Goal: Information Seeking & Learning: Learn about a topic

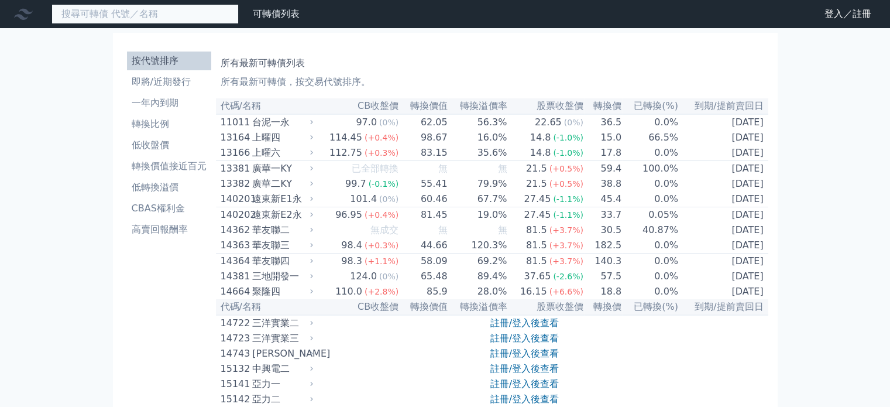
click at [112, 11] on input at bounding box center [144, 14] width 187 height 20
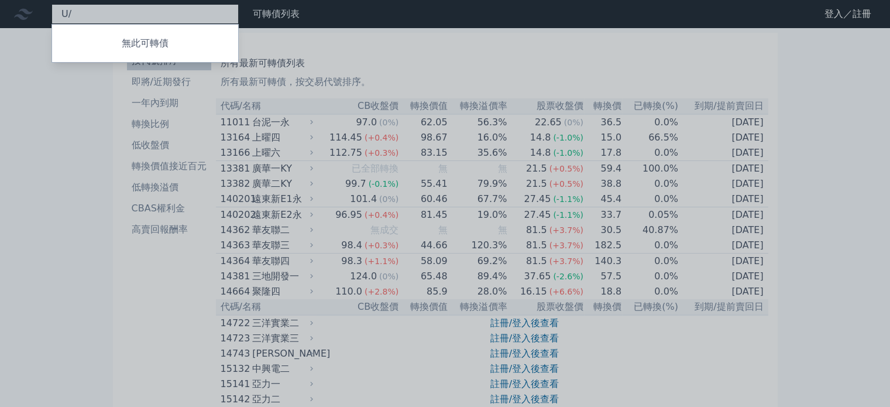
type input "U"
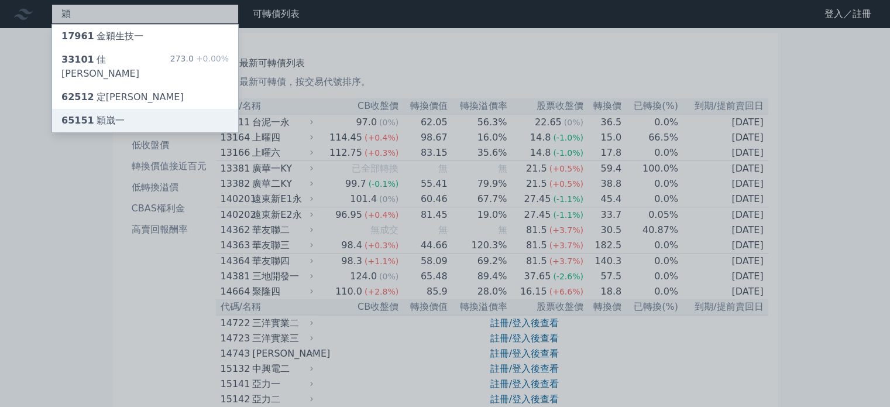
type input "穎"
click at [111, 113] on div "65151 穎崴一" at bounding box center [92, 120] width 63 height 14
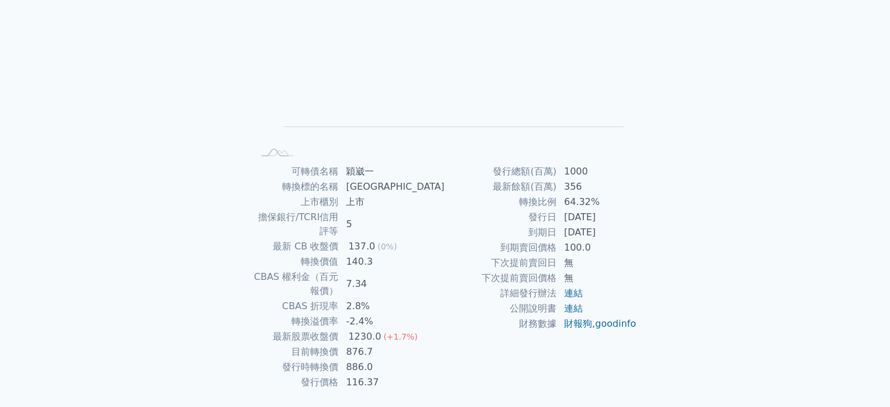
scroll to position [135, 0]
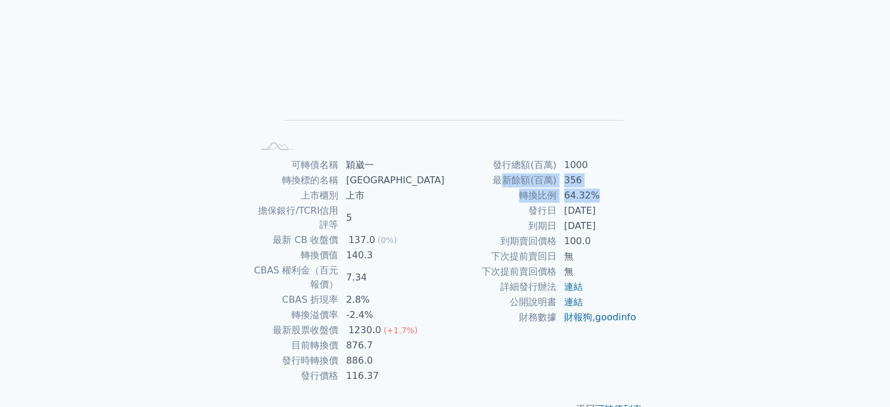
drag, startPoint x: 604, startPoint y: 188, endPoint x: 503, endPoint y: 175, distance: 101.4
click at [503, 175] on tbody "發行總額(百萬) 1000 最新餘額(百萬) 356 轉換比例 64.32% 發行日 [DATE] 到期日 [DATE] 到期賣回價格 100.0 下次提前賣…" at bounding box center [541, 240] width 192 height 167
click at [503, 175] on td "最新餘額(百萬)" at bounding box center [501, 180] width 112 height 15
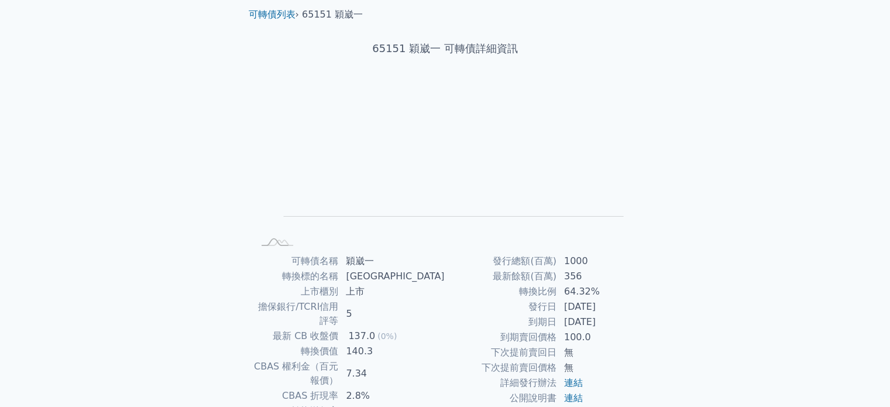
scroll to position [0, 0]
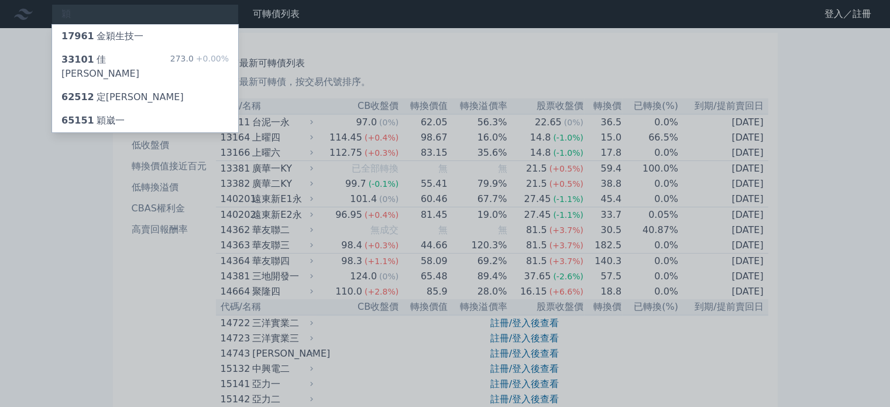
click at [129, 11] on div at bounding box center [445, 203] width 890 height 407
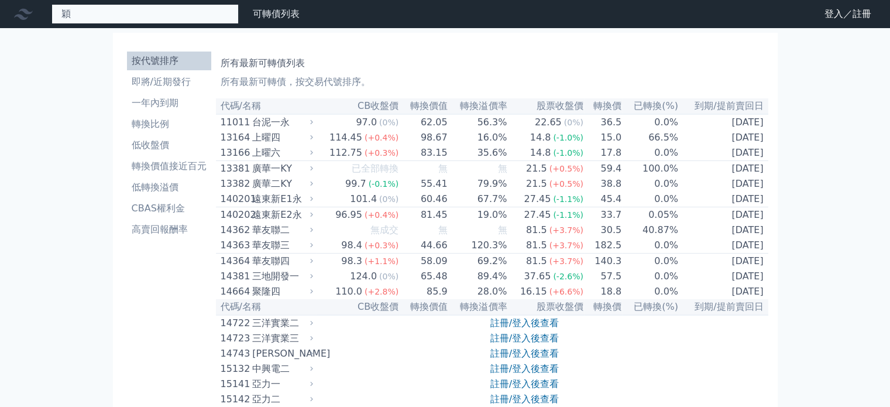
click at [96, 16] on div "穎 17961 [PERSON_NAME]技一 33101 佳穎一 273.0 +0.00% 62512 定穎二 65151 穎崴一" at bounding box center [144, 14] width 187 height 20
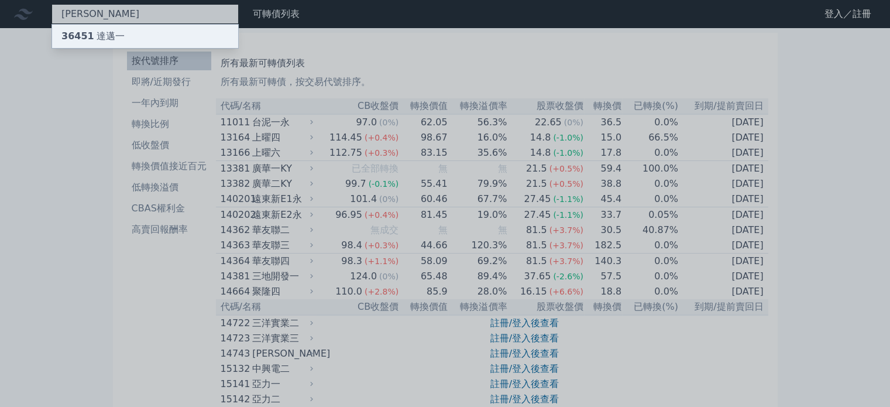
type input "[PERSON_NAME]"
click at [94, 39] on div "36451 達邁一" at bounding box center [92, 36] width 63 height 14
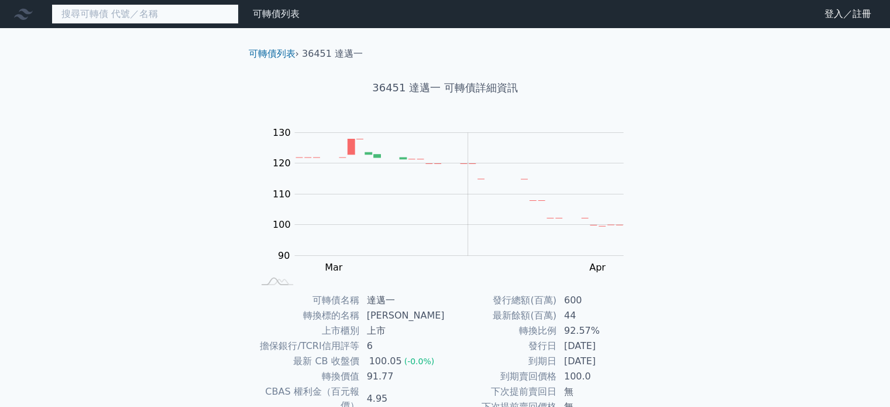
click at [104, 8] on input at bounding box center [144, 14] width 187 height 20
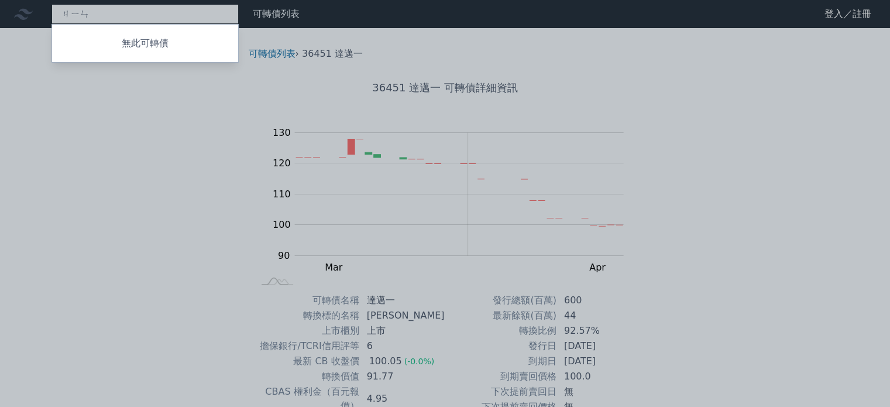
type input "金"
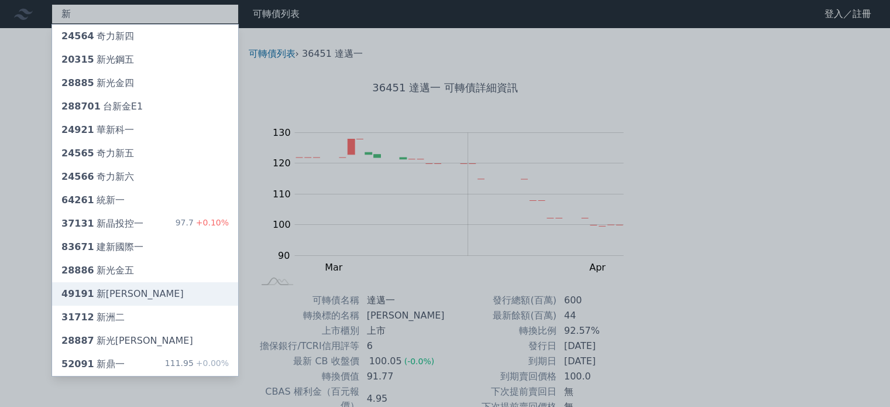
type input "新"
click at [119, 297] on div "49191 新[PERSON_NAME]" at bounding box center [122, 294] width 122 height 14
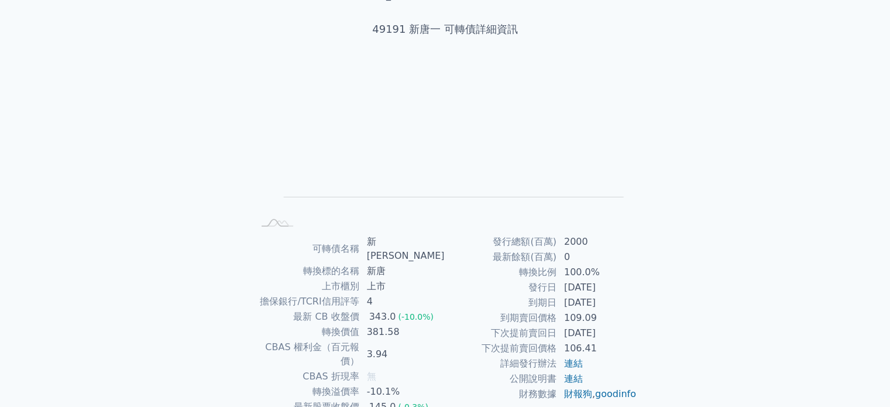
scroll to position [117, 0]
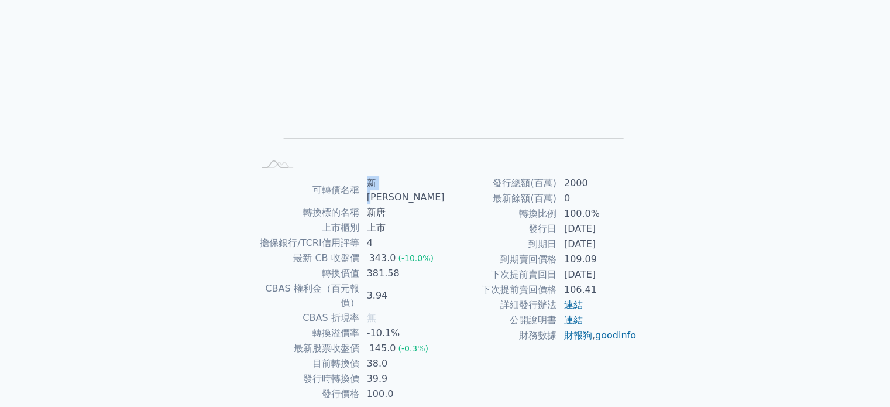
drag, startPoint x: 393, startPoint y: 182, endPoint x: 375, endPoint y: 182, distance: 18.1
click at [375, 182] on td "新[PERSON_NAME]" at bounding box center [402, 189] width 85 height 29
click at [627, 247] on td "[DATE]" at bounding box center [597, 243] width 80 height 15
drag, startPoint x: 573, startPoint y: 198, endPoint x: 467, endPoint y: 187, distance: 106.5
click at [467, 187] on tbody "發行總額(百萬) 2000 最新餘額(百萬) 0 轉換比例 100.0% 發行日 [DATE] 到期日 [DATE] 到期賣回價格 109.09 下次提前賣回…" at bounding box center [541, 258] width 192 height 167
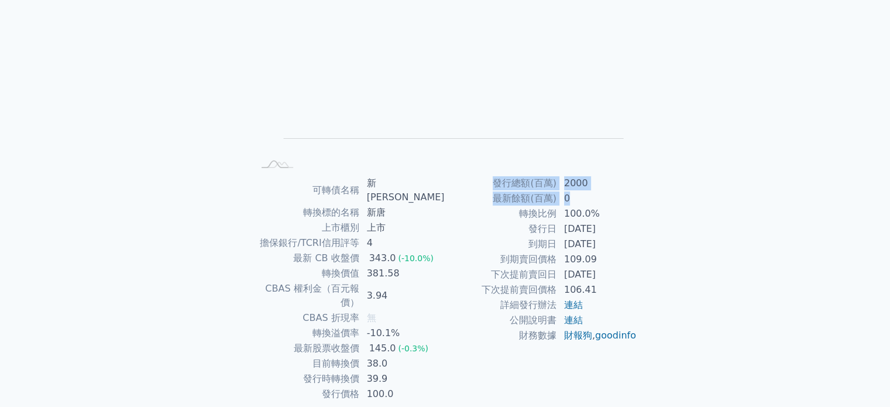
click at [467, 194] on td "最新餘額(百萬)" at bounding box center [501, 198] width 112 height 15
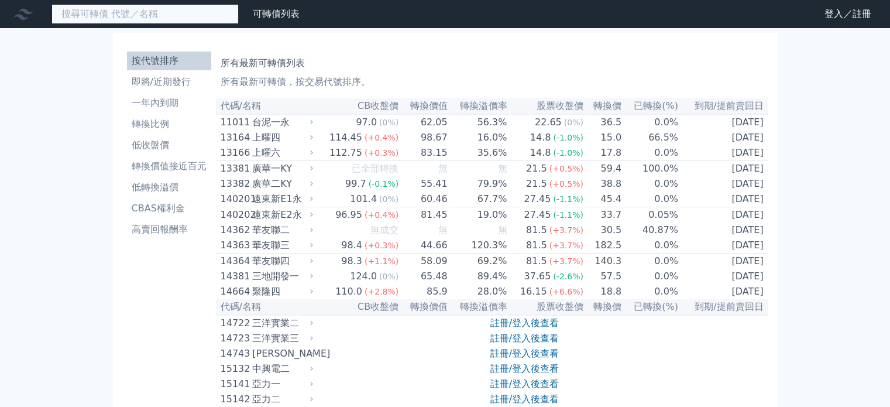
click at [147, 13] on input at bounding box center [144, 14] width 187 height 20
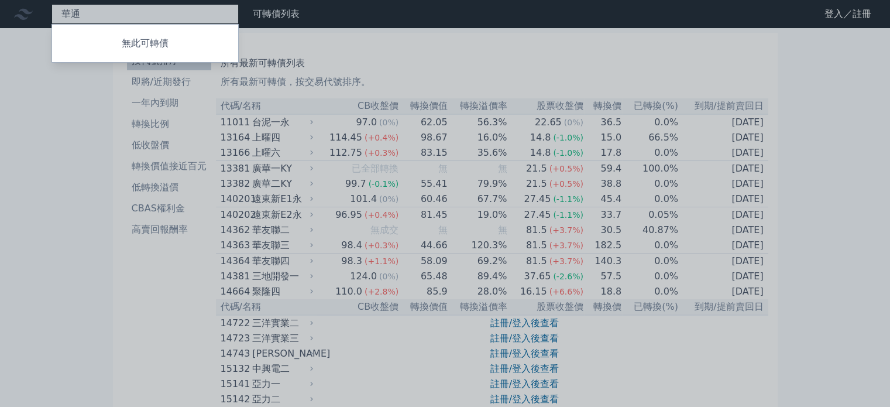
type input "華"
type input "G"
type input "F"
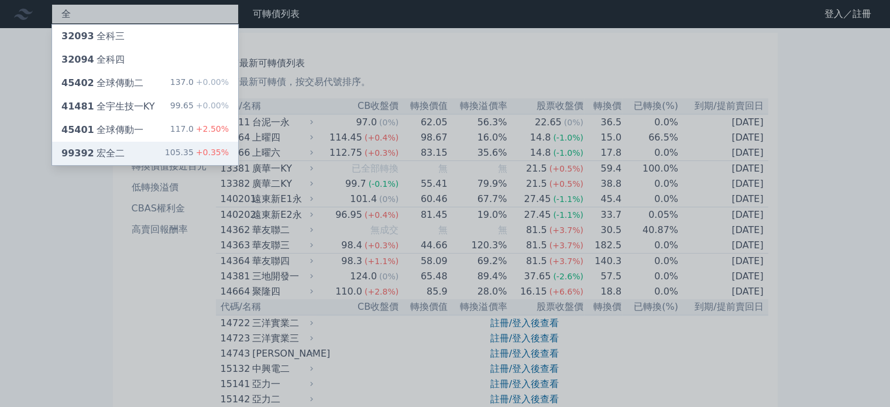
type input "全"
click at [117, 149] on div "99392 宏全二" at bounding box center [92, 153] width 63 height 14
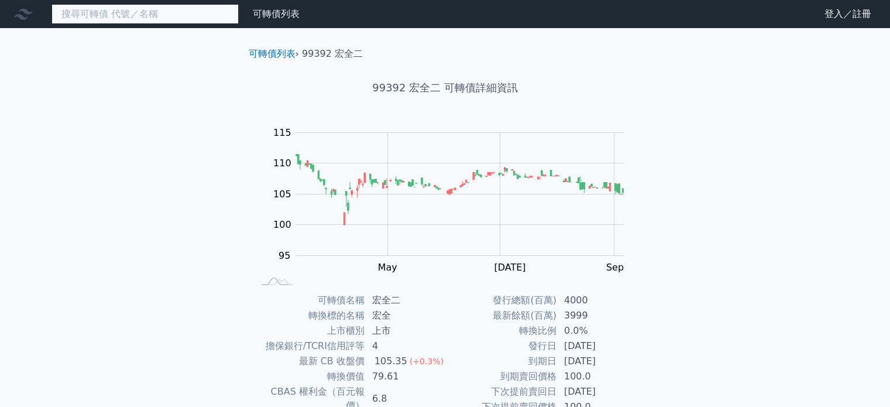
click at [118, 8] on input at bounding box center [144, 14] width 187 height 20
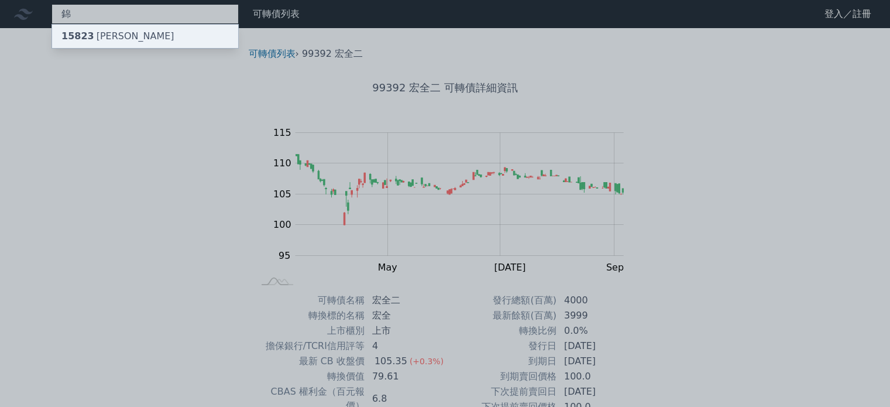
type input "錦"
click at [129, 27] on div "15823 信錦三" at bounding box center [145, 36] width 186 height 23
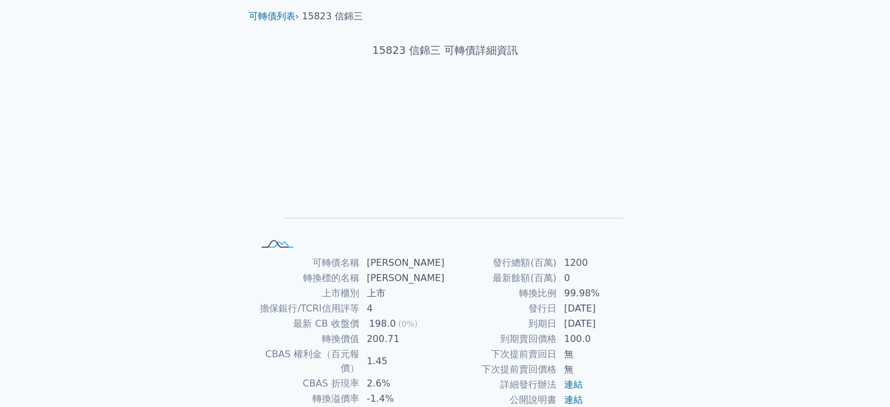
scroll to position [58, 0]
